Goal: Information Seeking & Learning: Learn about a topic

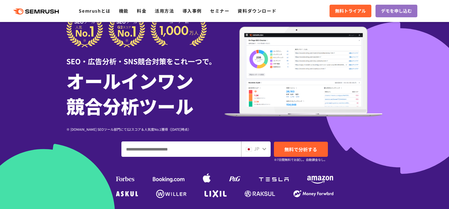
scroll to position [28, 0]
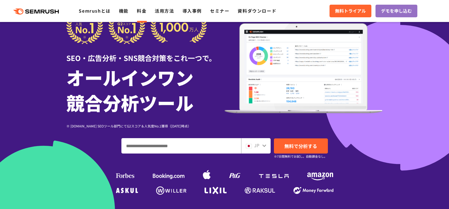
click at [142, 13] on link "料金" at bounding box center [142, 10] width 10 height 7
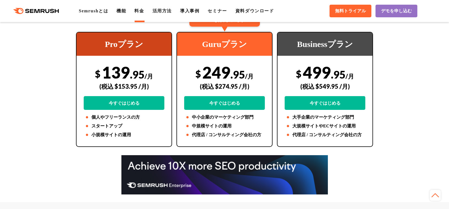
scroll to position [110, 0]
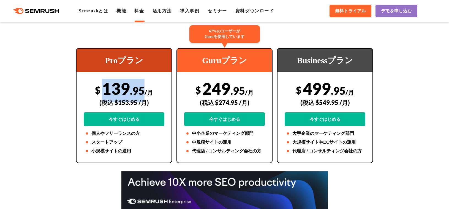
drag, startPoint x: 104, startPoint y: 88, endPoint x: 119, endPoint y: 103, distance: 20.6
click at [143, 89] on div "$ 139 .95 /月 (税込 $153.95 /月) 今すぐはじめる" at bounding box center [124, 102] width 81 height 47
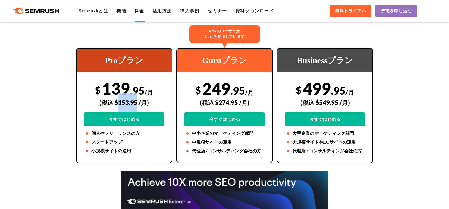
drag, startPoint x: 119, startPoint y: 104, endPoint x: 137, endPoint y: 104, distance: 18.7
click at [137, 104] on div "(税込 $153.95 /月)" at bounding box center [124, 103] width 81 height 20
copy div "153.95"
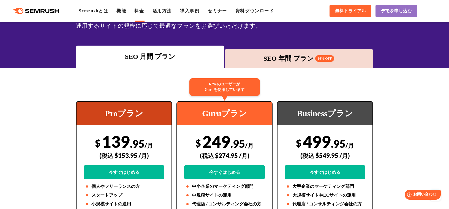
scroll to position [55, 0]
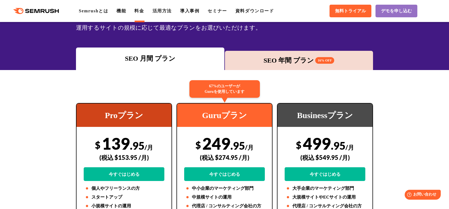
click at [316, 69] on div "SEO 年間 プラン 16% OFF" at bounding box center [299, 60] width 148 height 19
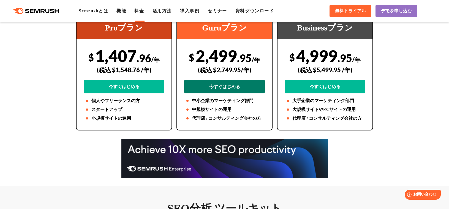
scroll to position [165, 0]
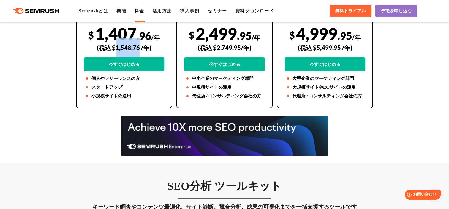
drag, startPoint x: 116, startPoint y: 48, endPoint x: 140, endPoint y: 48, distance: 23.7
click at [140, 48] on div "(税込 $1,548.76 /年)" at bounding box center [124, 48] width 81 height 20
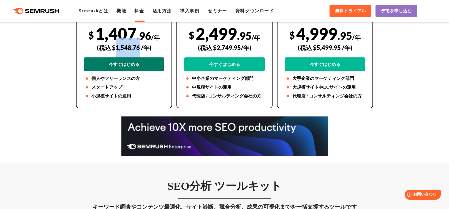
copy div "1,548.76"
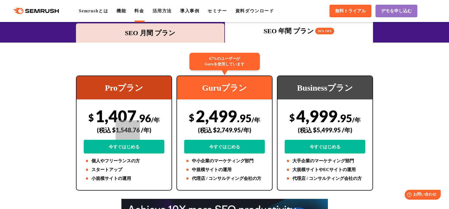
scroll to position [110, 0]
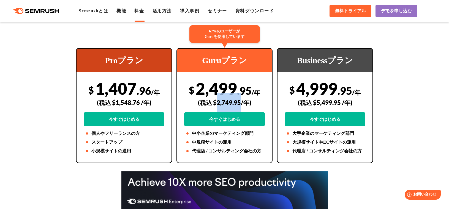
drag, startPoint x: 217, startPoint y: 103, endPoint x: 241, endPoint y: 101, distance: 24.0
click at [241, 101] on div "(税込 $2,749.95/年)" at bounding box center [224, 103] width 81 height 20
copy div "2,749.95"
click at [186, 152] on li "代理店 / コンサルティング会社の方" at bounding box center [224, 151] width 81 height 7
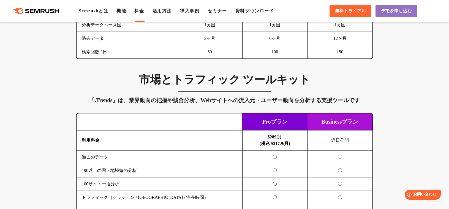
scroll to position [881, 0]
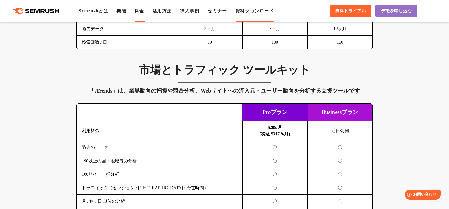
click at [247, 12] on link "資料ダウンロード" at bounding box center [254, 11] width 39 height 5
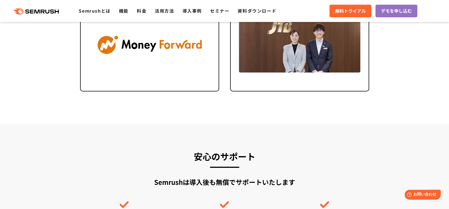
scroll to position [1459, 0]
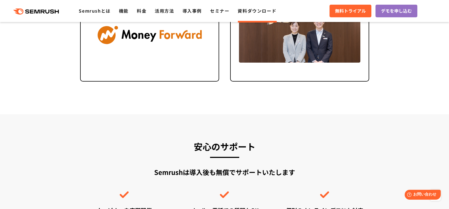
click at [242, 13] on link "資料ダウンロード" at bounding box center [257, 10] width 39 height 7
